Goal: Task Accomplishment & Management: Manage account settings

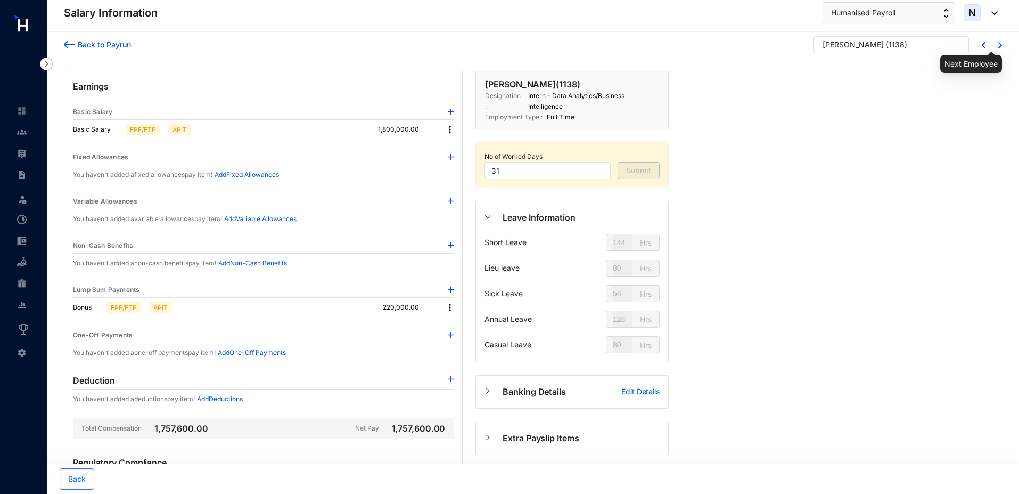
click at [1001, 47] on img at bounding box center [1000, 45] width 4 height 6
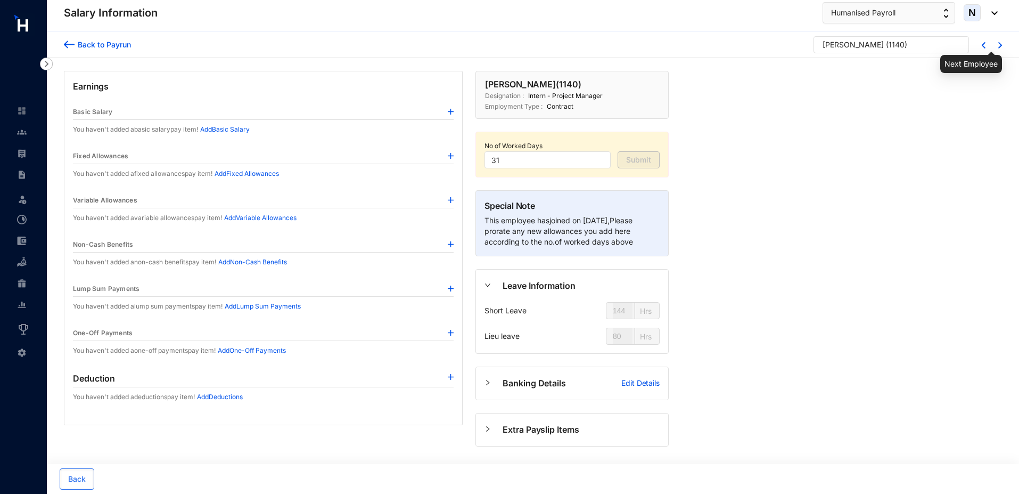
click at [1001, 47] on img at bounding box center [1000, 45] width 4 height 6
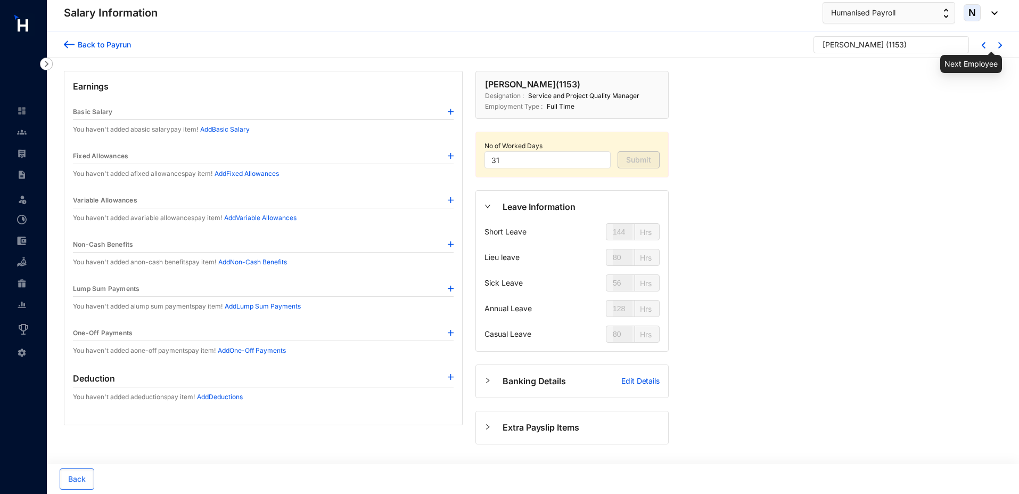
click at [999, 43] on img at bounding box center [1000, 45] width 4 height 6
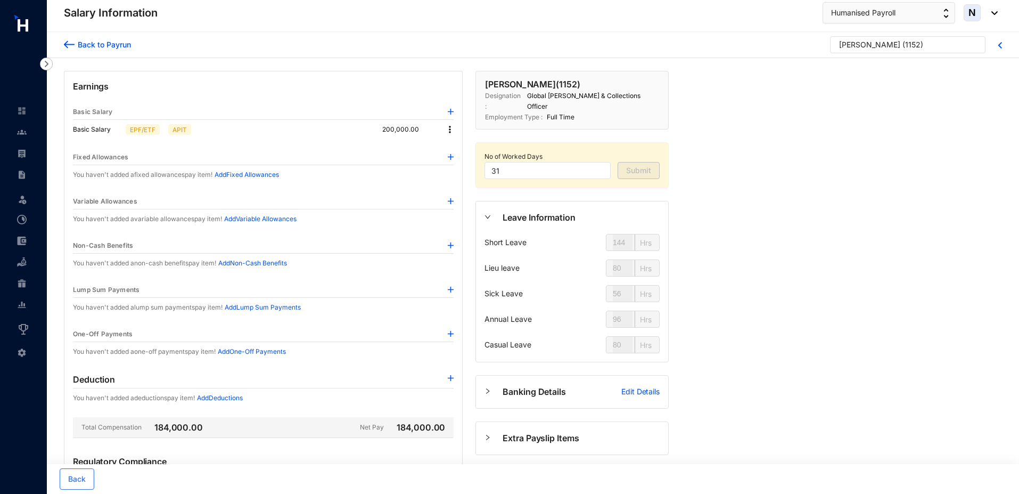
click at [928, 47] on div "[PERSON_NAME] ( 1152 )" at bounding box center [903, 47] width 128 height 16
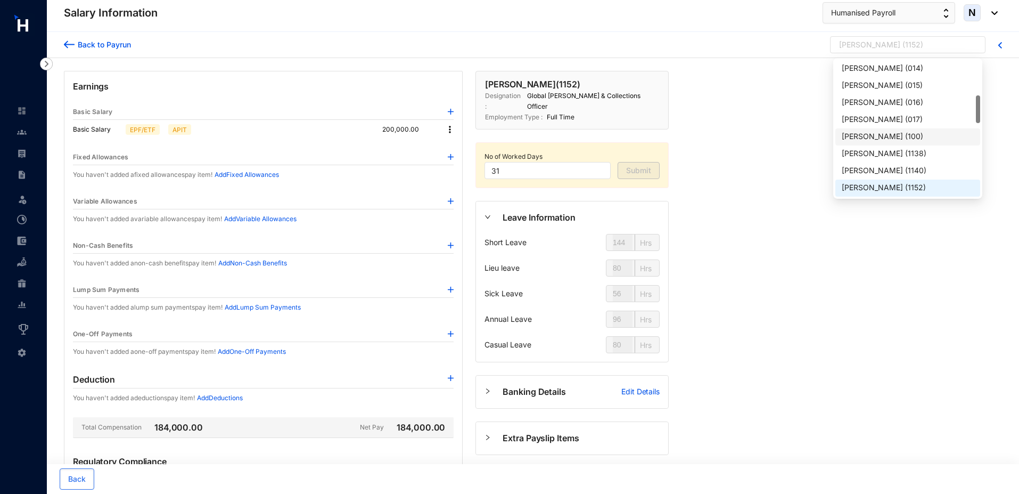
click at [859, 140] on div "[PERSON_NAME]" at bounding box center [872, 136] width 61 height 11
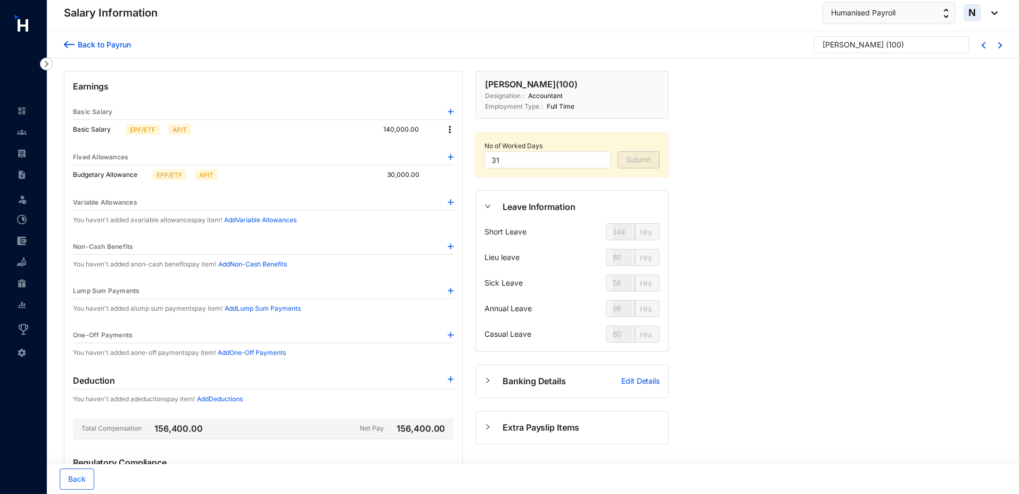
type input "128"
click at [835, 37] on div "5 [PERSON_NAME] ( 100 )" at bounding box center [891, 44] width 155 height 17
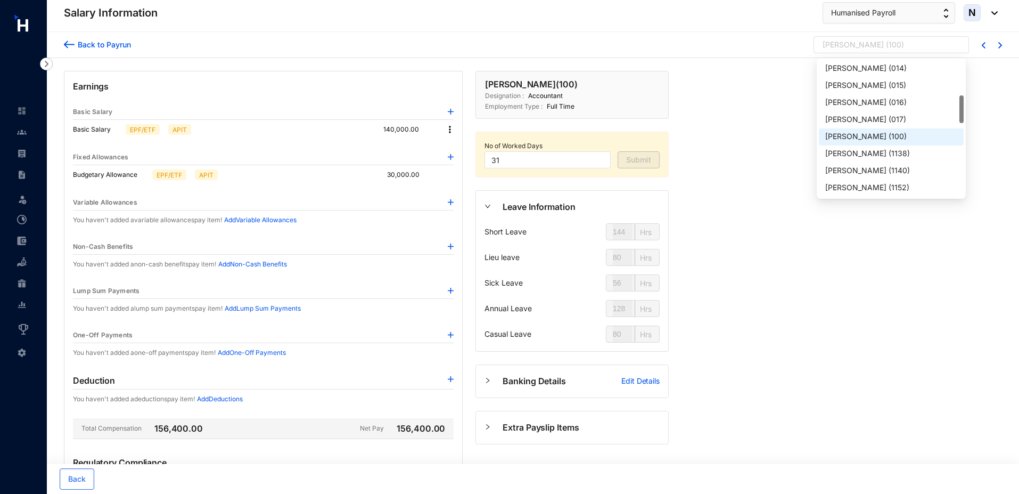
click at [832, 45] on div "[PERSON_NAME]" at bounding box center [853, 44] width 61 height 11
click at [834, 82] on div "[PERSON_NAME]" at bounding box center [855, 85] width 61 height 11
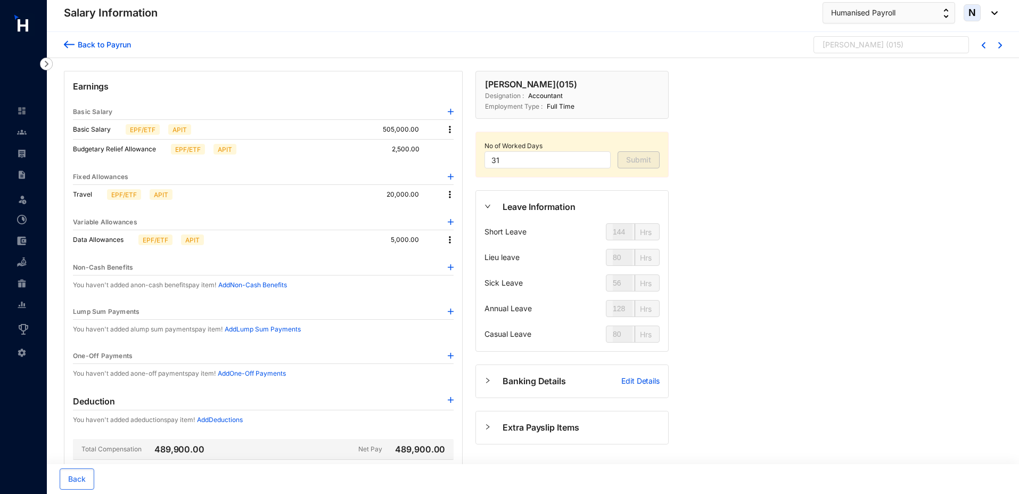
click at [870, 43] on div "[PERSON_NAME]" at bounding box center [853, 44] width 61 height 11
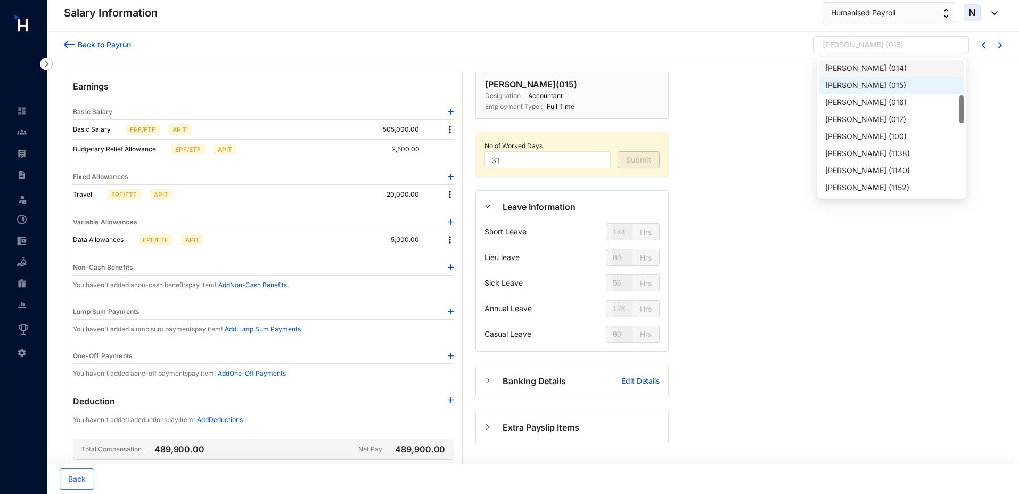
click at [859, 70] on div "[PERSON_NAME]" at bounding box center [855, 68] width 61 height 11
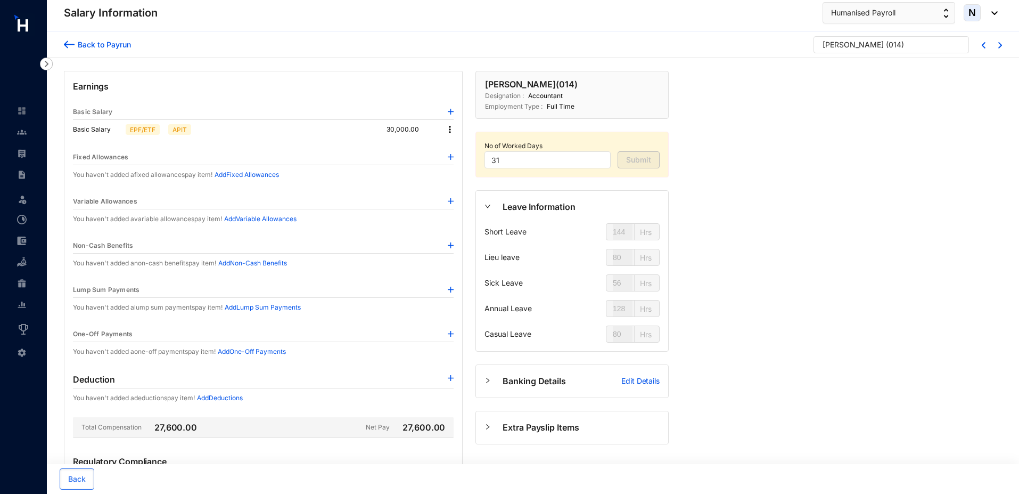
type input "48"
type input "36"
click at [857, 44] on div "[PERSON_NAME]" at bounding box center [853, 44] width 61 height 11
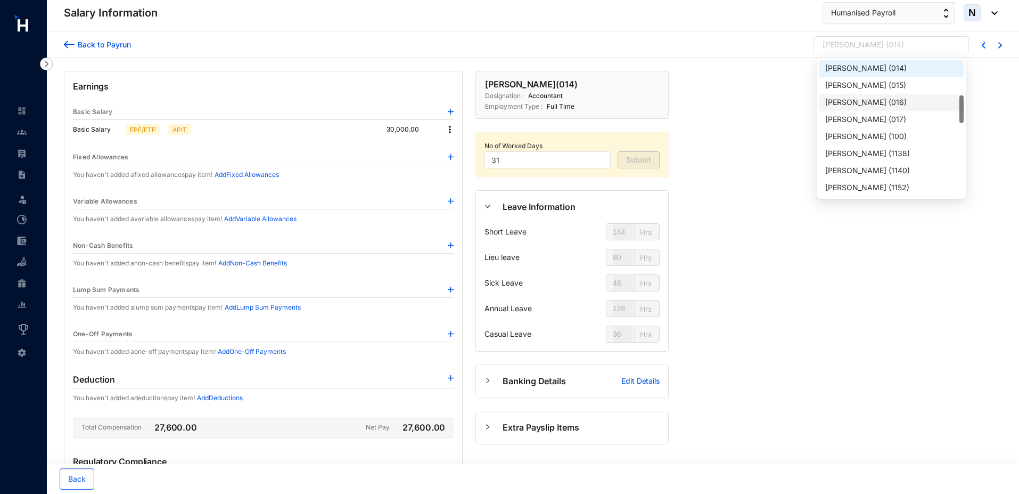
click at [844, 106] on div "[PERSON_NAME]" at bounding box center [855, 102] width 61 height 11
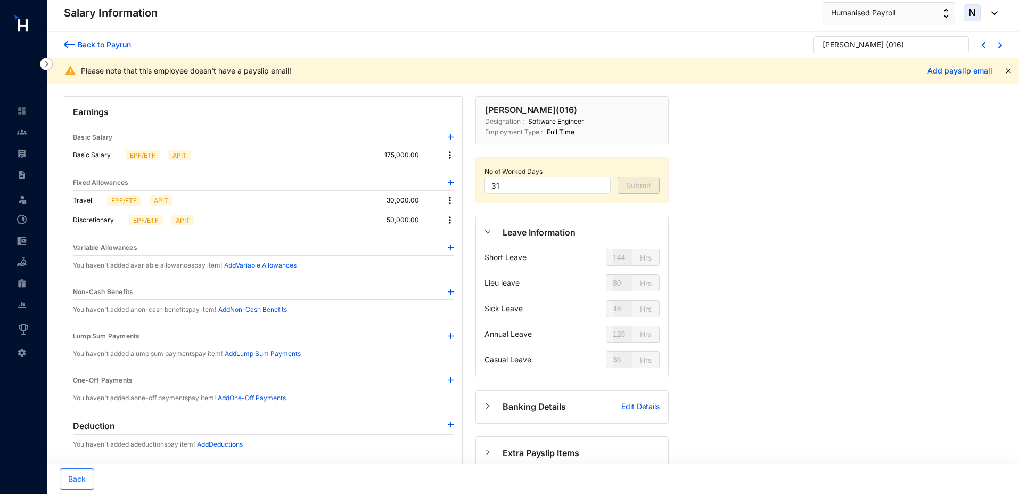
type input "56"
type input "136"
type input "64"
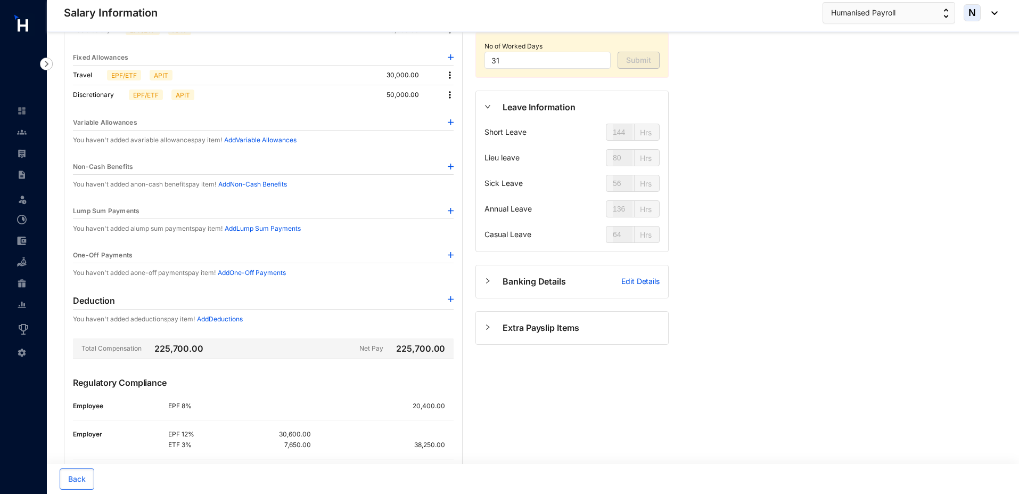
scroll to position [127, 0]
click at [451, 163] on img at bounding box center [451, 164] width 6 height 6
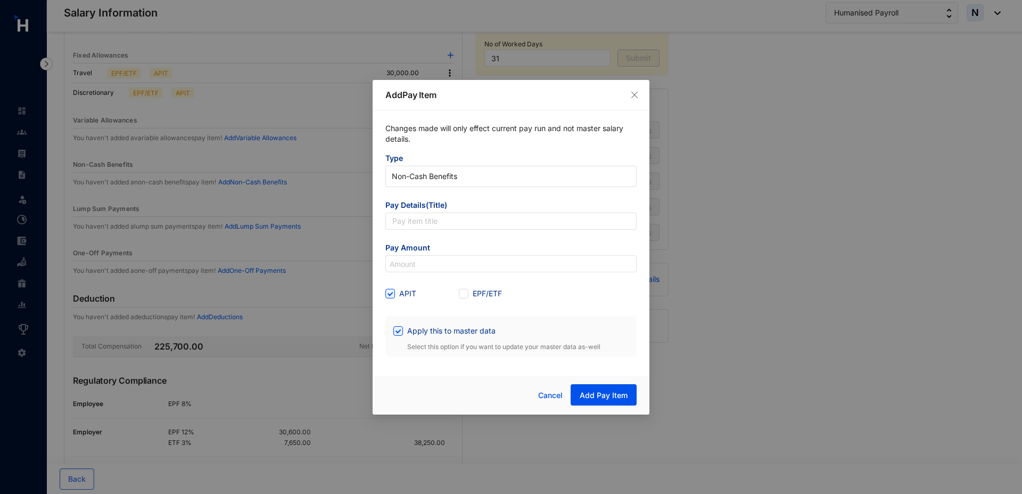
click at [451, 163] on span "Type" at bounding box center [511, 159] width 251 height 13
click at [345, 166] on div "Add Pay Item Changes made will only effect current pay run and not master salar…" at bounding box center [511, 247] width 1022 height 494
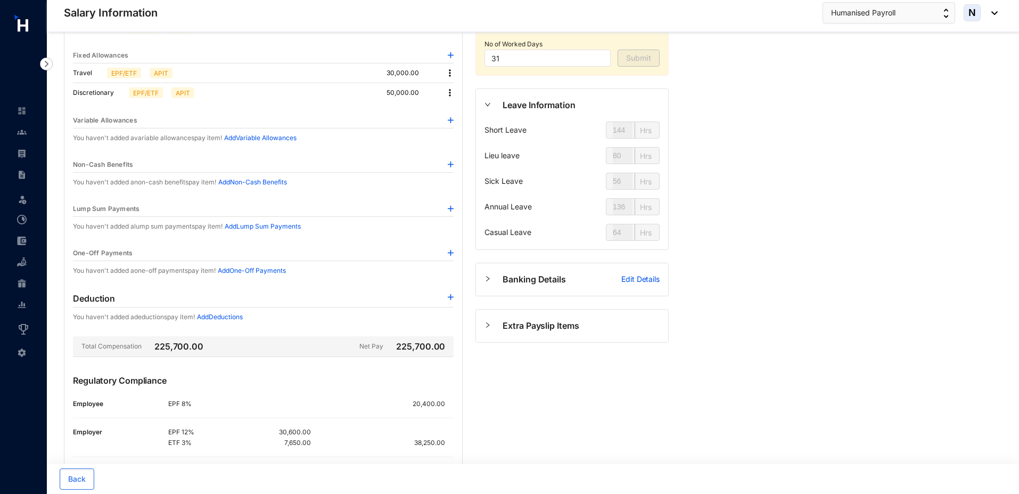
click at [450, 210] on img at bounding box center [451, 209] width 6 height 6
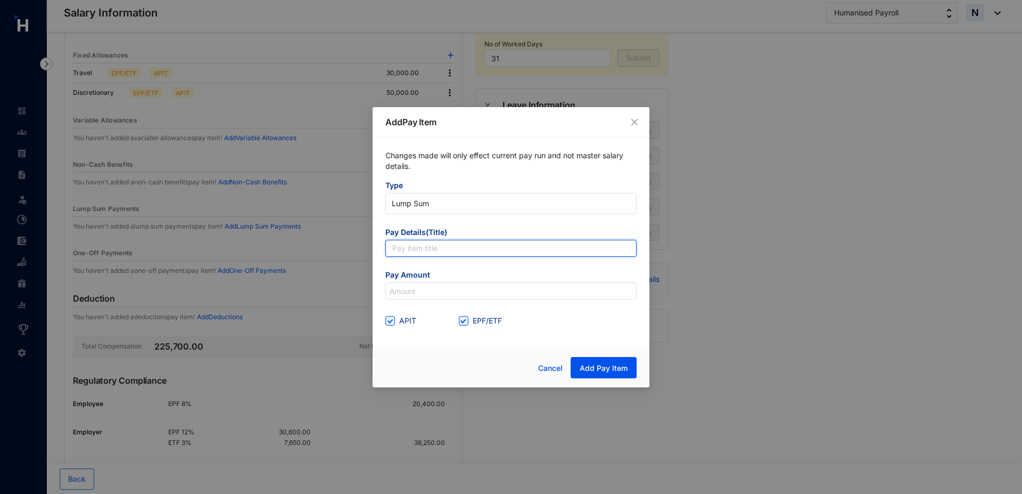
click at [412, 255] on input "text" at bounding box center [511, 248] width 251 height 17
type input "Bonus"
click at [412, 292] on input at bounding box center [511, 291] width 250 height 17
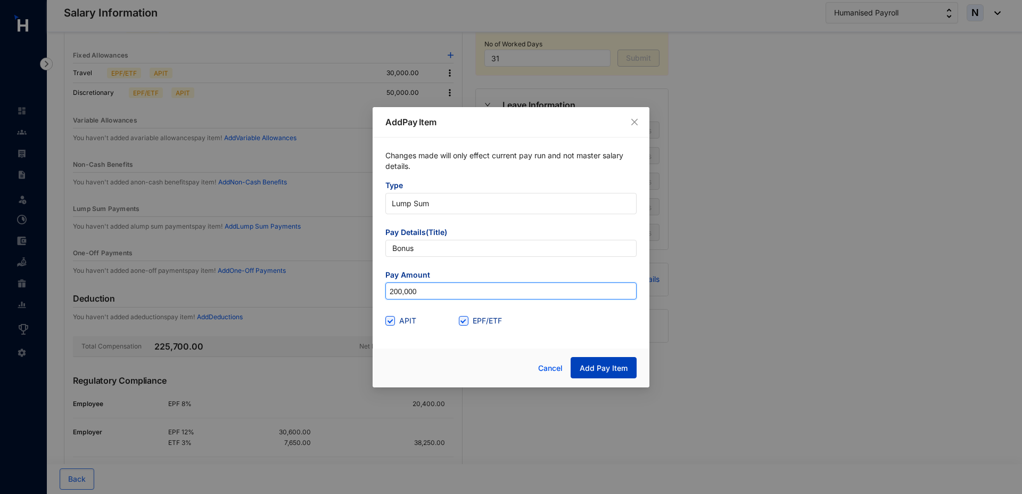
type input "200,000"
click at [602, 365] on span "Add Pay Item" at bounding box center [604, 368] width 48 height 11
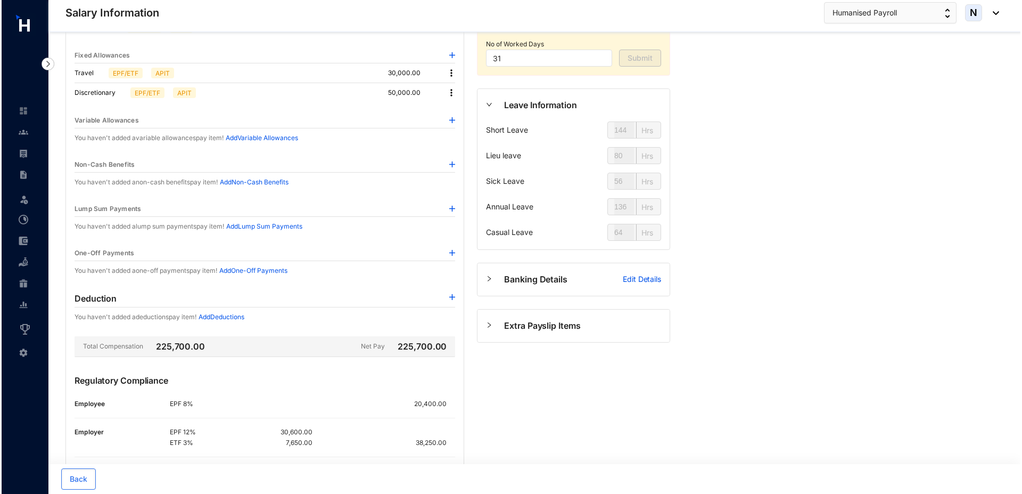
scroll to position [0, 0]
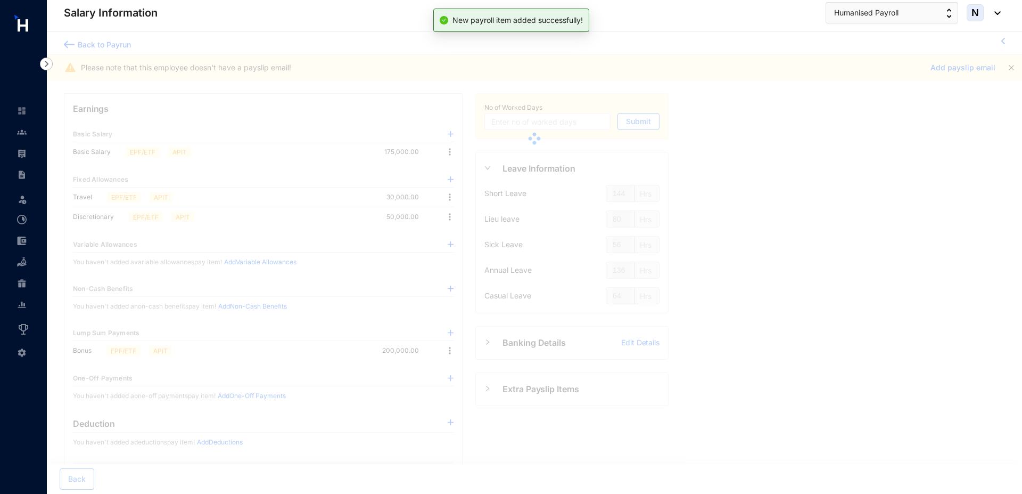
type input "31"
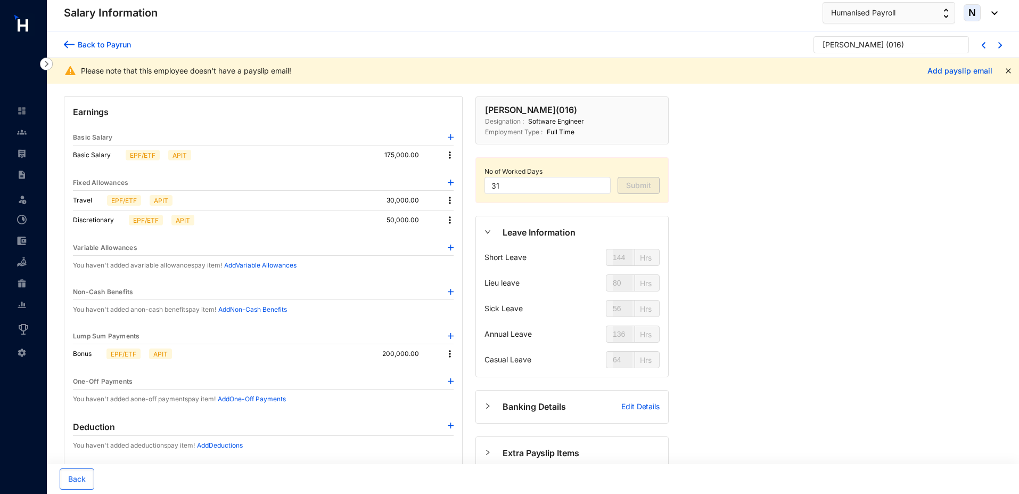
click at [448, 201] on img at bounding box center [450, 200] width 11 height 11
click at [457, 216] on span "Edit" at bounding box center [464, 218] width 22 height 12
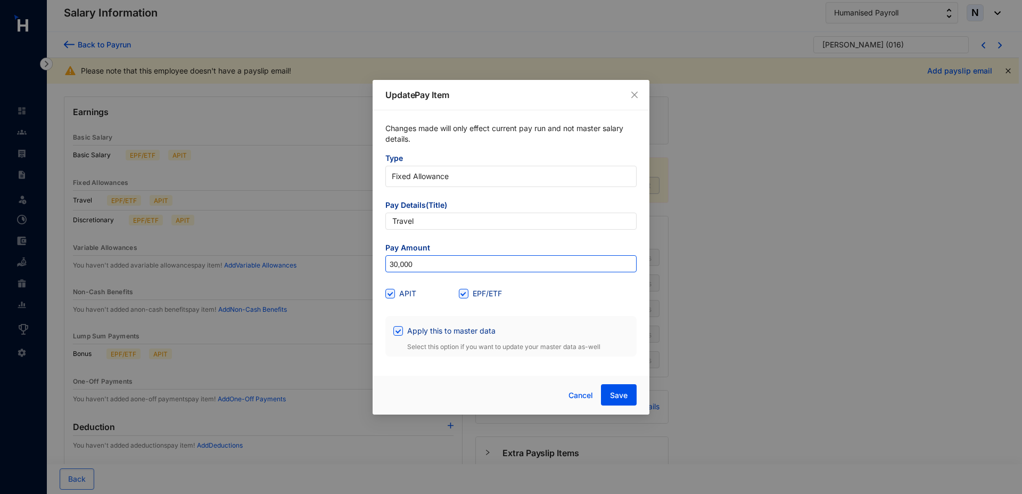
click at [417, 264] on input "30,000" at bounding box center [511, 264] width 250 height 17
type input "3,000"
click at [399, 331] on input "Apply this to master data" at bounding box center [397, 329] width 7 height 7
checkbox input "false"
click at [613, 396] on span "Save" at bounding box center [619, 395] width 18 height 11
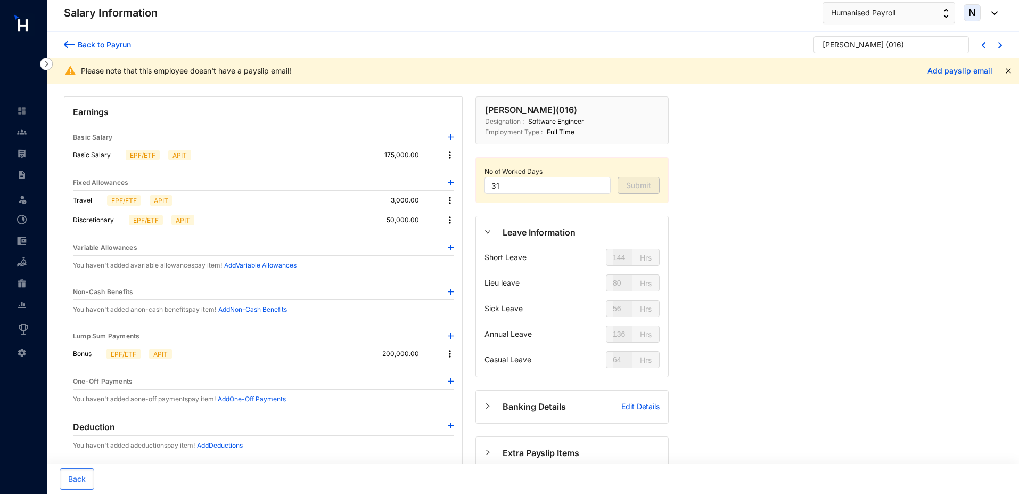
scroll to position [19, 0]
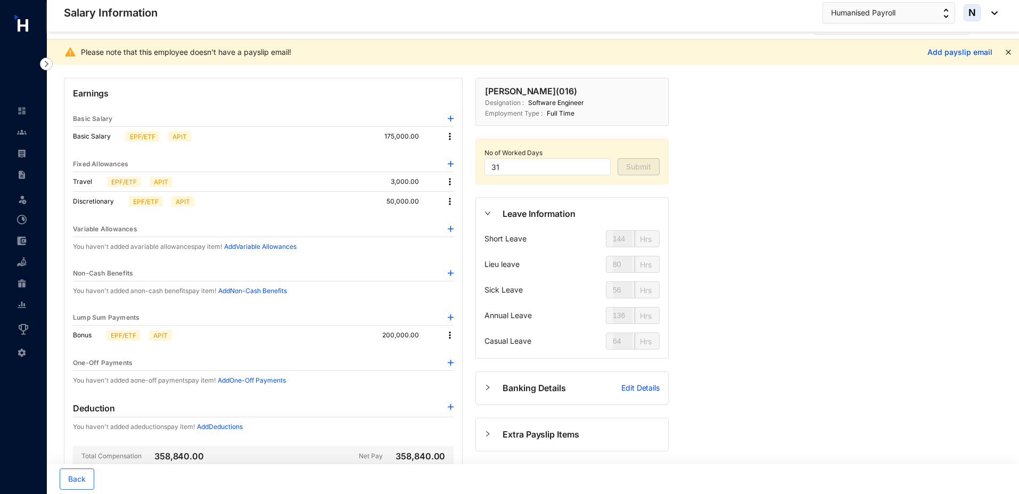
click at [449, 180] on img at bounding box center [450, 181] width 11 height 11
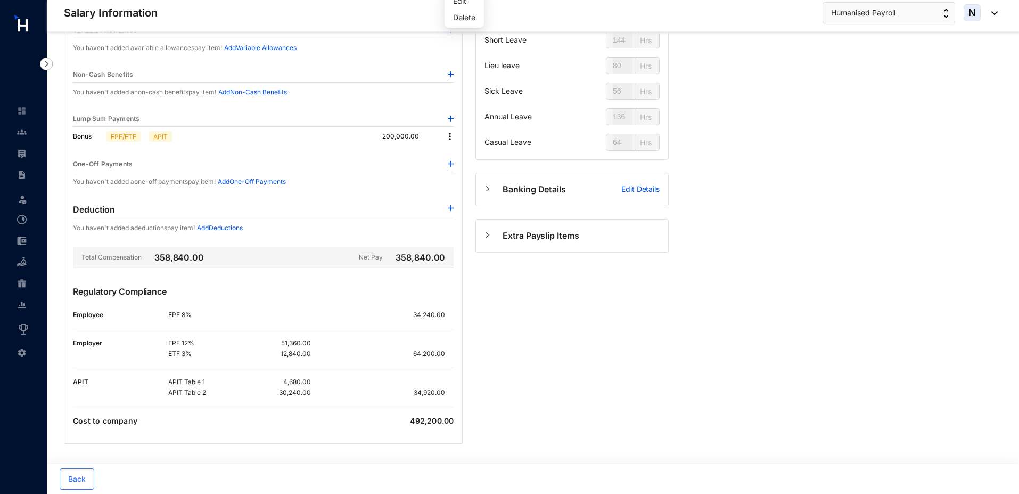
scroll to position [0, 0]
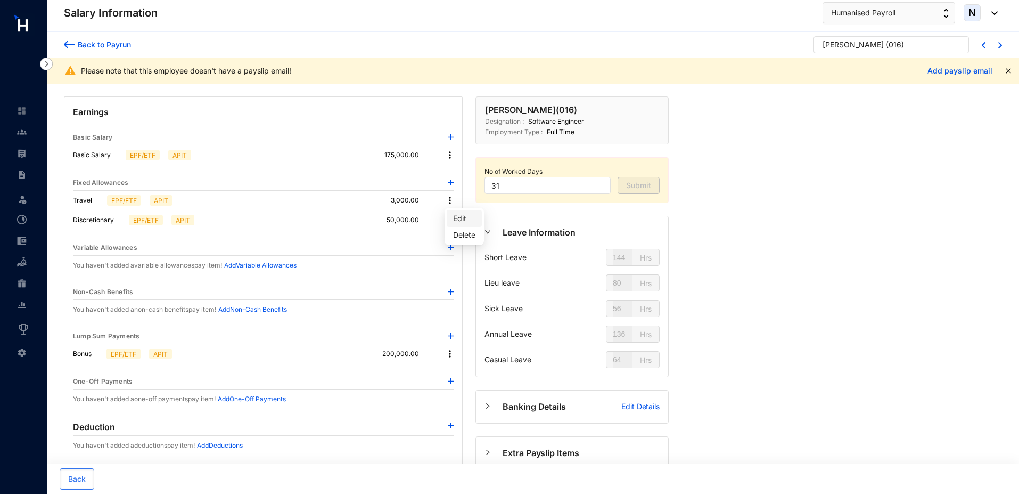
click at [464, 219] on span "Edit" at bounding box center [464, 218] width 22 height 12
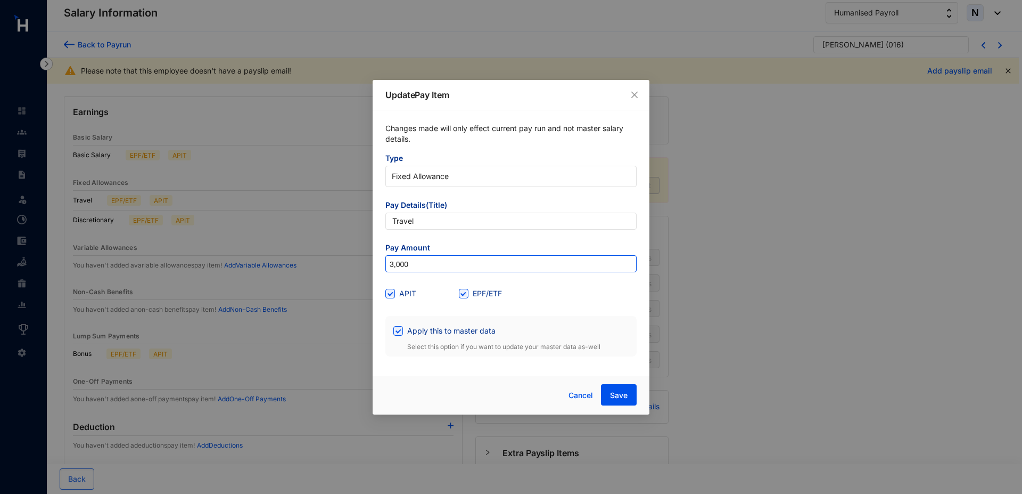
click at [414, 263] on input "3,000" at bounding box center [511, 264] width 250 height 17
type input "30,000"
click at [396, 328] on input "Apply this to master data" at bounding box center [397, 329] width 7 height 7
checkbox input "false"
click at [618, 398] on span "Save" at bounding box center [619, 395] width 18 height 11
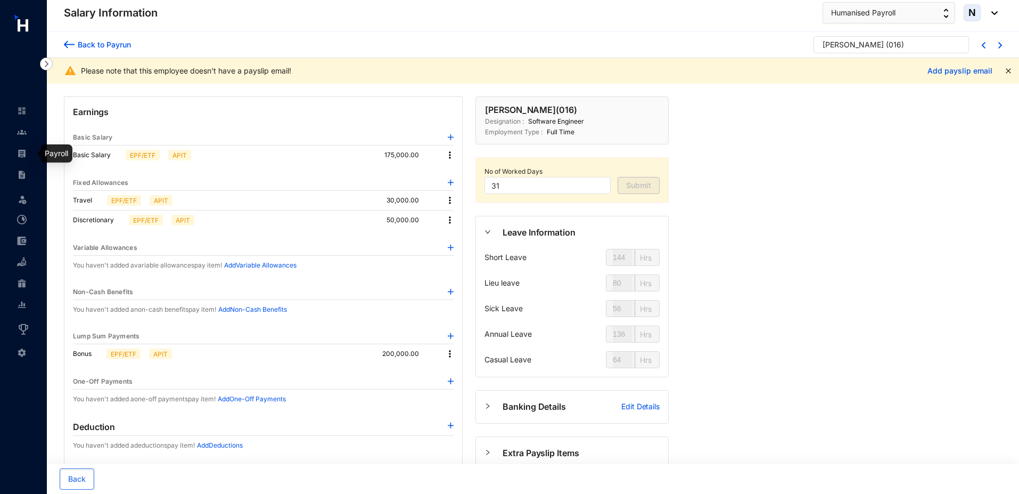
click at [22, 152] on img at bounding box center [22, 154] width 10 height 10
